Goal: Feedback & Contribution: Submit feedback/report problem

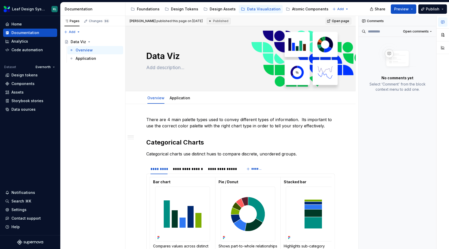
type textarea "*"
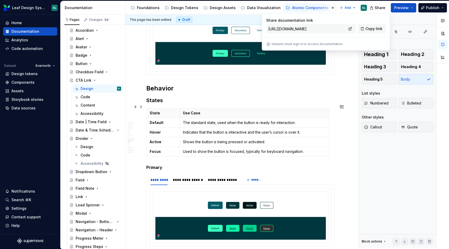
scroll to position [1239, 0]
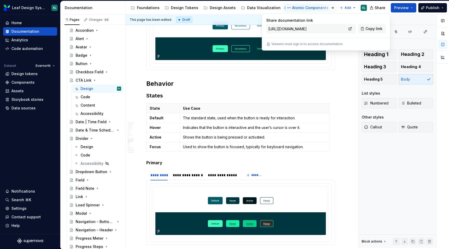
click at [314, 9] on div "Atomic Components" at bounding box center [310, 7] width 36 height 5
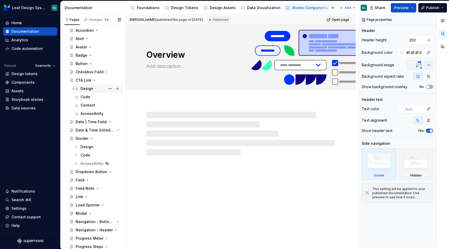
click at [93, 90] on div "Design" at bounding box center [101, 88] width 41 height 7
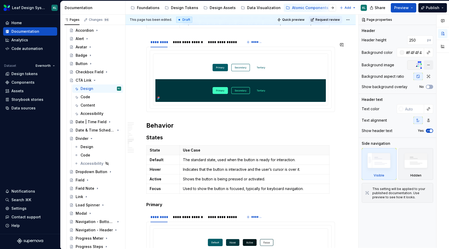
scroll to position [1210, 0]
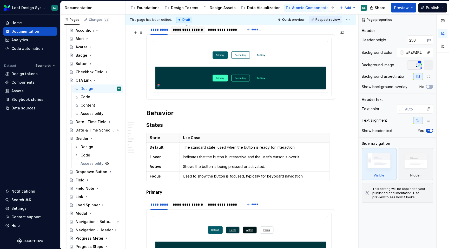
click at [189, 32] on div "**********" at bounding box center [188, 29] width 30 height 5
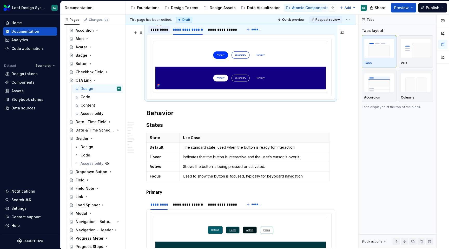
click at [157, 32] on div "*********" at bounding box center [159, 29] width 17 height 5
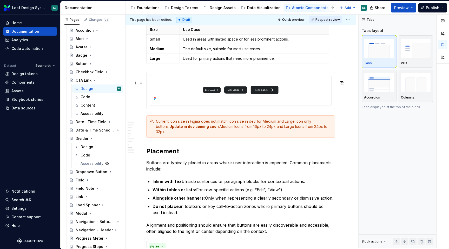
scroll to position [1839, 0]
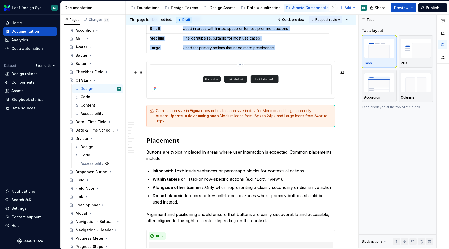
click at [187, 91] on img at bounding box center [240, 79] width 177 height 25
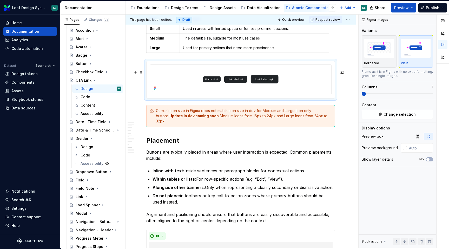
type textarea "*"
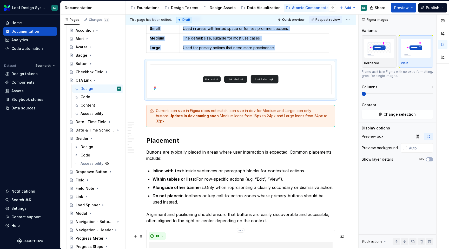
scroll to position [2258, 0]
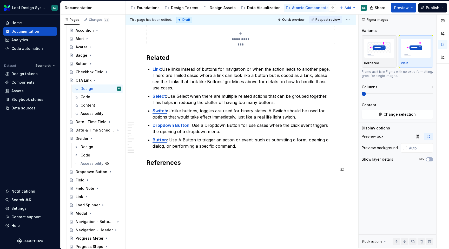
click at [187, 166] on h2 "References" at bounding box center [240, 163] width 189 height 8
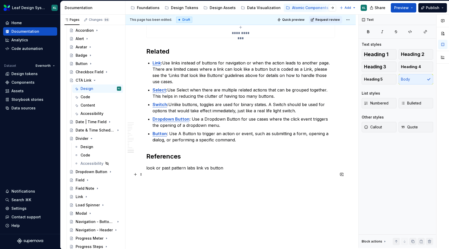
click at [222, 171] on p "look or past pattern labs link vs button" at bounding box center [240, 168] width 189 height 6
drag, startPoint x: 223, startPoint y: 173, endPoint x: 146, endPoint y: 174, distance: 76.7
click at [181, 171] on p "Patterns Lab ( Link" at bounding box center [240, 168] width 189 height 6
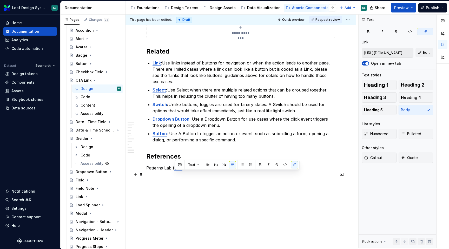
click at [225, 171] on p "Patterns Lab ( Link" at bounding box center [240, 168] width 189 height 6
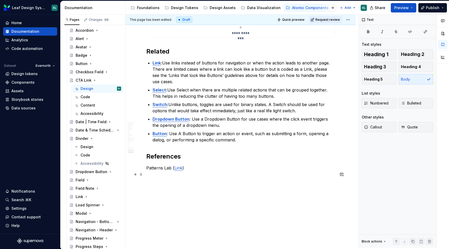
click at [175, 171] on link "Link" at bounding box center [178, 167] width 8 height 5
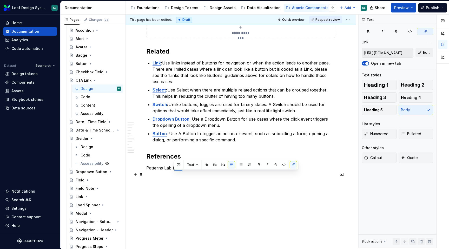
click at [174, 171] on p "Patterns Lab ( Link )" at bounding box center [240, 168] width 189 height 6
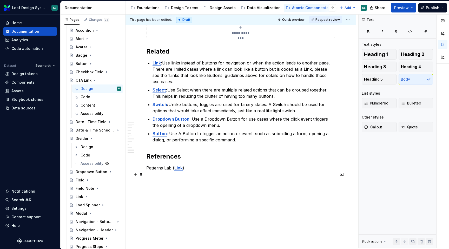
click at [171, 171] on p "Patterns Lab ( Link )" at bounding box center [240, 168] width 189 height 6
click at [228, 171] on p "Patterns Lab [DATE] ( Link )" at bounding box center [240, 168] width 189 height 6
click at [171, 171] on p "Patterns Lab [DATE] ( Link )" at bounding box center [240, 168] width 189 height 6
click at [226, 171] on p "Patterns Lab: [DATE] ( Link )" at bounding box center [240, 168] width 189 height 6
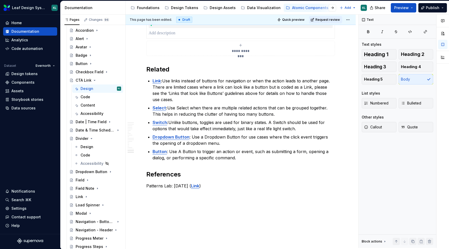
scroll to position [2239, 0]
click at [330, 21] on span "Request review" at bounding box center [328, 20] width 24 height 4
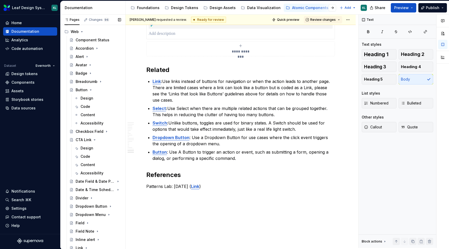
scroll to position [11, 0]
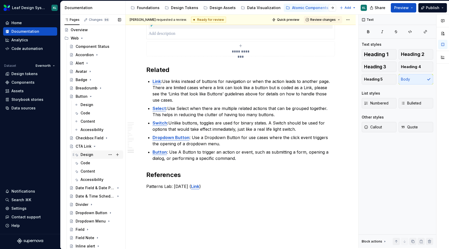
click at [96, 153] on div "Design" at bounding box center [101, 154] width 41 height 7
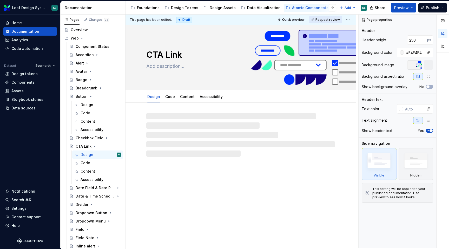
click at [326, 20] on span "Request review" at bounding box center [328, 20] width 24 height 4
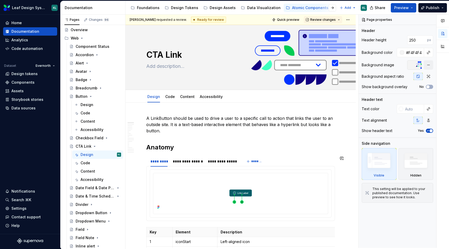
type textarea "*"
